Goal: Information Seeking & Learning: Learn about a topic

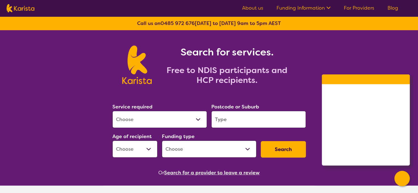
click at [198, 119] on select "Allied Health Assistant Assessment ([MEDICAL_DATA] or [MEDICAL_DATA]) Behaviour…" at bounding box center [159, 119] width 94 height 17
select select "Psychosocial Recovery Coach"
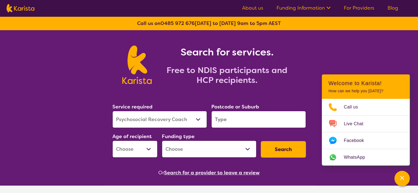
click at [112, 111] on select "Allied Health Assistant Assessment ([MEDICAL_DATA] or [MEDICAL_DATA]) Behaviour…" at bounding box center [159, 119] width 94 height 17
click at [259, 121] on input "search" at bounding box center [258, 119] width 94 height 17
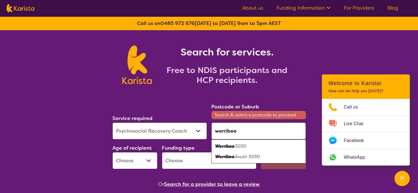
click at [240, 146] on em "3030" at bounding box center [241, 146] width 12 height 6
type input "3030"
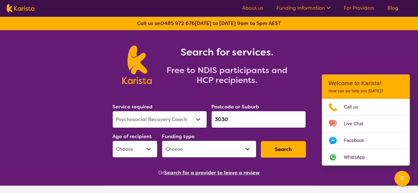
click at [150, 148] on select "Early Childhood - 0 to 9 Child - 10 to 11 Adolescent - 12 to 17 Adult - 18 to 6…" at bounding box center [134, 149] width 45 height 17
select select "AD"
click at [112, 141] on select "Early Childhood - 0 to 9 Child - 10 to 11 Adolescent - 12 to 17 Adult - 18 to 6…" at bounding box center [134, 149] width 45 height 17
click at [249, 146] on select "Home Care Package (HCP) National Disability Insurance Scheme (NDIS) I don't know" at bounding box center [209, 149] width 94 height 17
select select "NDIS"
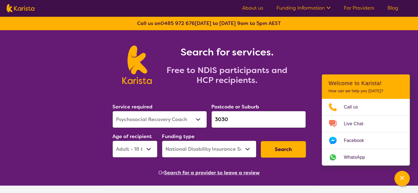
click at [162, 141] on select "Home Care Package (HCP) National Disability Insurance Scheme (NDIS) I don't know" at bounding box center [209, 149] width 94 height 17
click at [286, 152] on button "Search" at bounding box center [283, 149] width 45 height 16
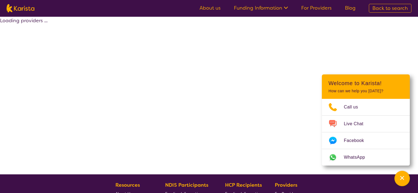
select select "by_score"
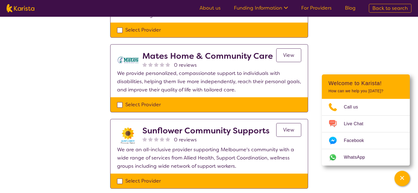
scroll to position [494, 0]
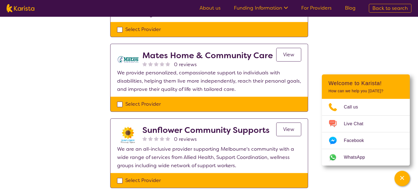
click at [290, 127] on span "View" at bounding box center [288, 129] width 11 height 7
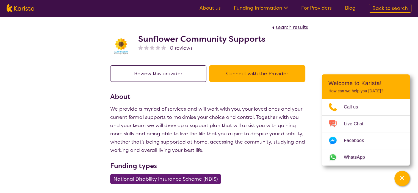
select select "by_score"
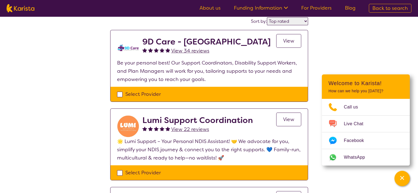
scroll to position [55, 0]
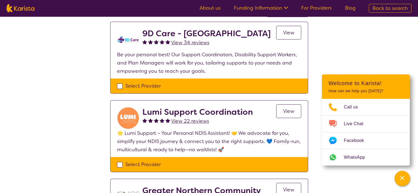
click at [291, 33] on span "View" at bounding box center [288, 32] width 11 height 7
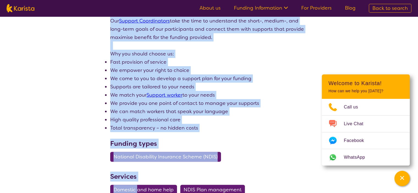
scroll to position [196, 0]
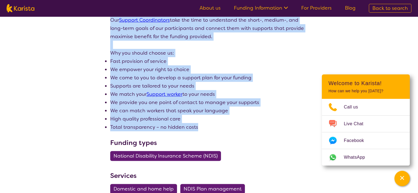
drag, startPoint x: 140, startPoint y: 36, endPoint x: 206, endPoint y: 126, distance: 111.7
copy div "2L Ipsu - DOL Sita 42 consect Adipis elit seddoeiu Tempori utla etd Magnaali En…"
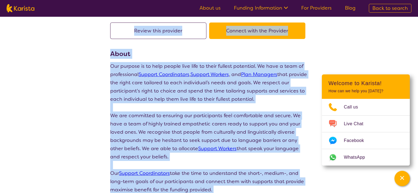
scroll to position [0, 0]
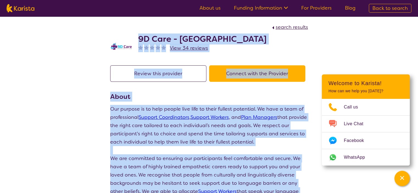
scroll to position [55, 0]
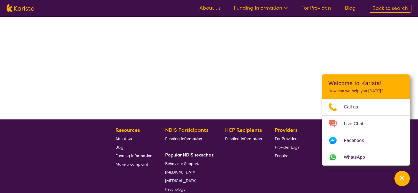
select select "by_score"
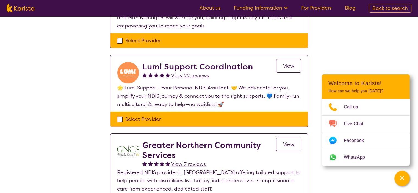
scroll to position [110, 0]
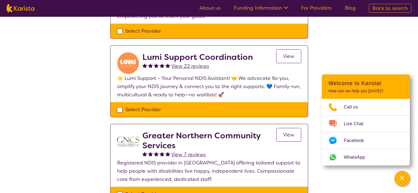
click at [285, 56] on span "View" at bounding box center [288, 56] width 11 height 7
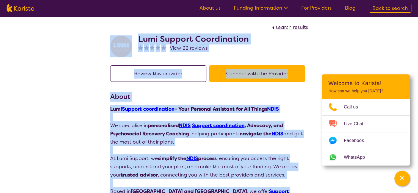
drag, startPoint x: 243, startPoint y: 114, endPoint x: 105, endPoint y: 37, distance: 157.0
copy div "Lore Ipsumdo Sitametconse Adip 19 elitsed Doeius temp incididu Utlabor etdo mag…"
